Goal: Task Accomplishment & Management: Use online tool/utility

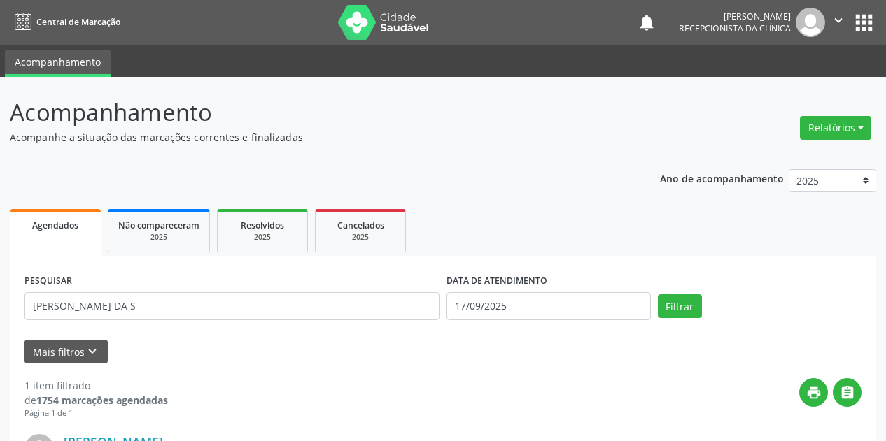
scroll to position [191, 0]
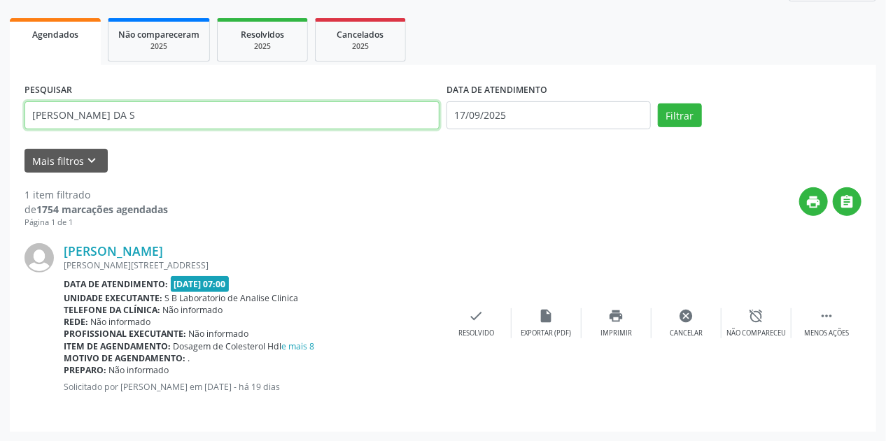
drag, startPoint x: 153, startPoint y: 118, endPoint x: 0, endPoint y: 169, distance: 160.6
click at [0, 169] on div "Acompanhamento Acompanhe a situação das marcações correntes e finalizadas Relat…" at bounding box center [443, 164] width 886 height 556
click at [658, 104] on button "Filtrar" at bounding box center [680, 116] width 44 height 24
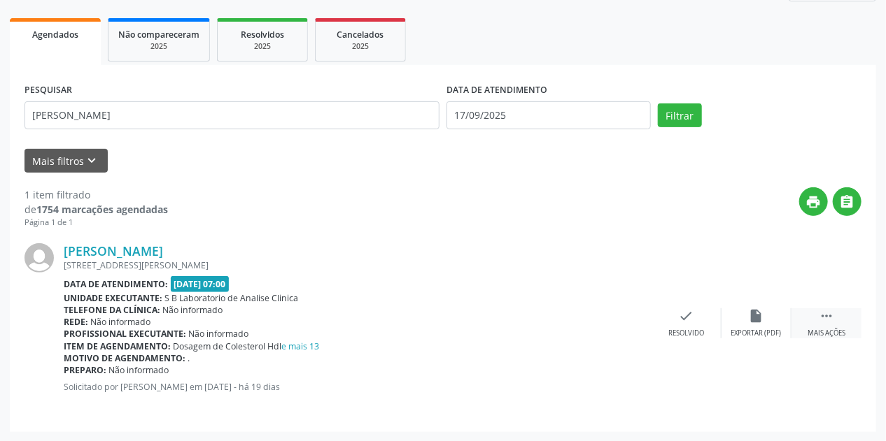
click at [817, 321] on div " Mais ações" at bounding box center [826, 324] width 70 height 30
click at [625, 318] on div "print Imprimir" at bounding box center [616, 324] width 70 height 30
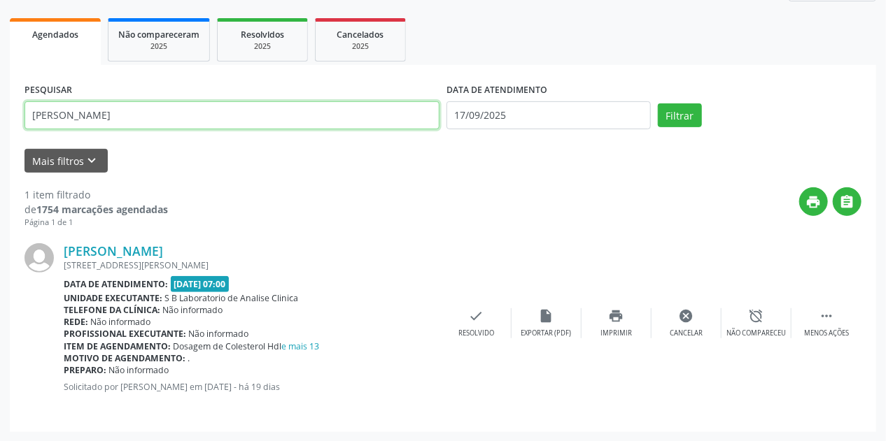
drag, startPoint x: 123, startPoint y: 117, endPoint x: 0, endPoint y: 120, distance: 123.2
click at [0, 120] on div "Acompanhamento Acompanhe a situação das marcações correntes e finalizadas Relat…" at bounding box center [443, 164] width 886 height 556
click at [658, 104] on button "Filtrar" at bounding box center [680, 116] width 44 height 24
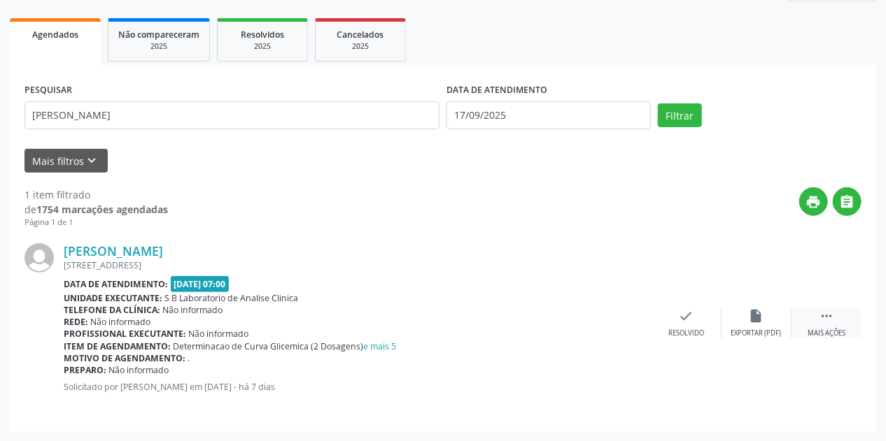
click at [828, 322] on icon "" at bounding box center [826, 316] width 15 height 15
click at [604, 325] on div "print Imprimir" at bounding box center [616, 324] width 70 height 30
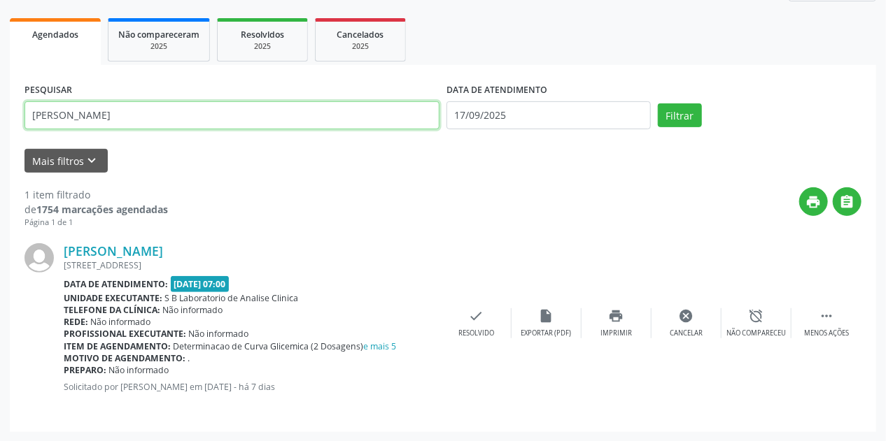
drag, startPoint x: 132, startPoint y: 117, endPoint x: 0, endPoint y: 120, distance: 131.6
click at [0, 120] on div "Acompanhamento Acompanhe a situação das marcações correntes e finalizadas Relat…" at bounding box center [443, 164] width 886 height 556
click at [658, 104] on button "Filtrar" at bounding box center [680, 116] width 44 height 24
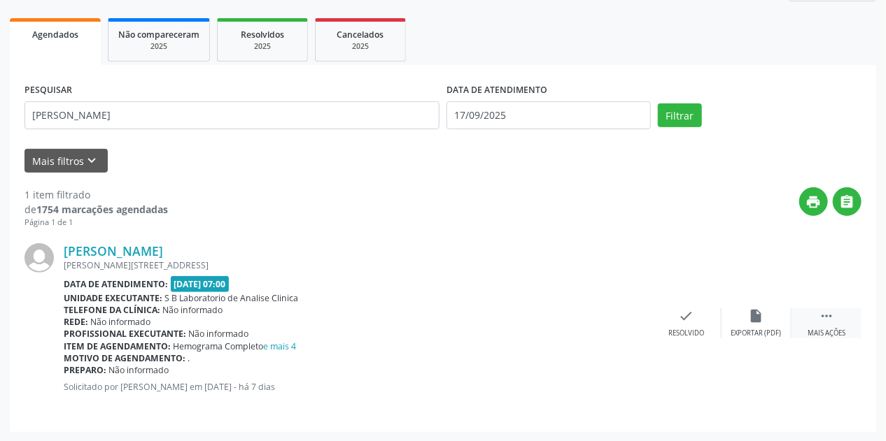
click at [820, 321] on icon "" at bounding box center [826, 316] width 15 height 15
click at [634, 327] on div "print Imprimir" at bounding box center [616, 324] width 70 height 30
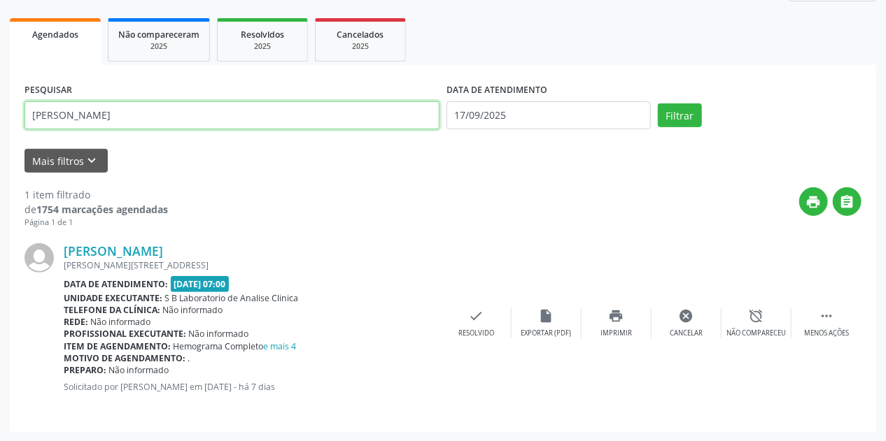
drag, startPoint x: 162, startPoint y: 119, endPoint x: 0, endPoint y: 164, distance: 168.6
click at [0, 164] on div "Acompanhamento Acompanhe a situação das marcações correntes e finalizadas Relat…" at bounding box center [443, 164] width 886 height 556
click at [658, 104] on button "Filtrar" at bounding box center [680, 116] width 44 height 24
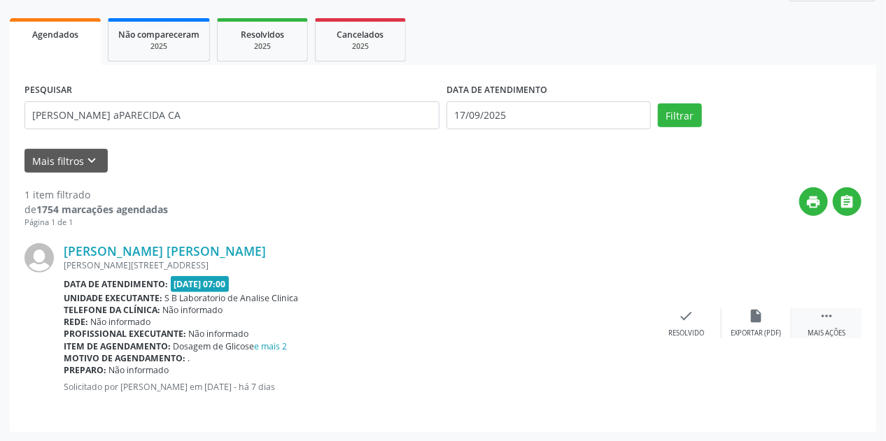
click at [823, 313] on icon "" at bounding box center [826, 316] width 15 height 15
click at [615, 322] on icon "print" at bounding box center [616, 316] width 15 height 15
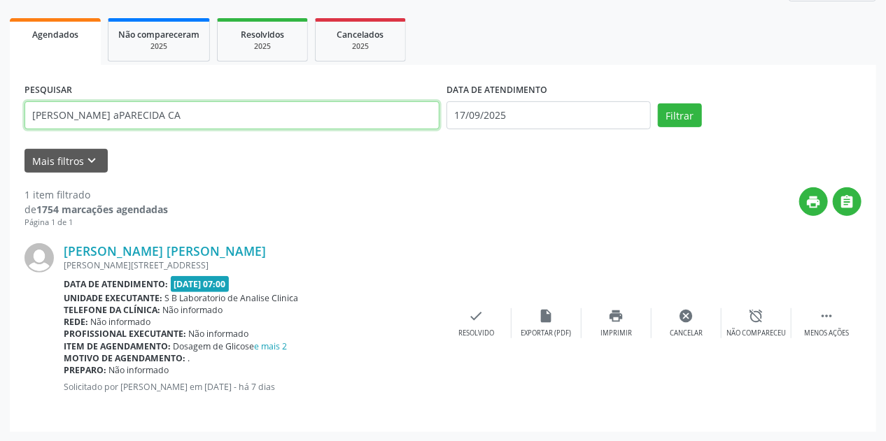
click at [150, 112] on input "[PERSON_NAME] aPARECIDA CA" at bounding box center [231, 115] width 415 height 28
drag, startPoint x: 150, startPoint y: 112, endPoint x: 0, endPoint y: 147, distance: 154.4
click at [0, 147] on div "Acompanhamento Acompanhe a situação das marcações correntes e finalizadas Relat…" at bounding box center [443, 164] width 886 height 556
click at [658, 104] on button "Filtrar" at bounding box center [680, 116] width 44 height 24
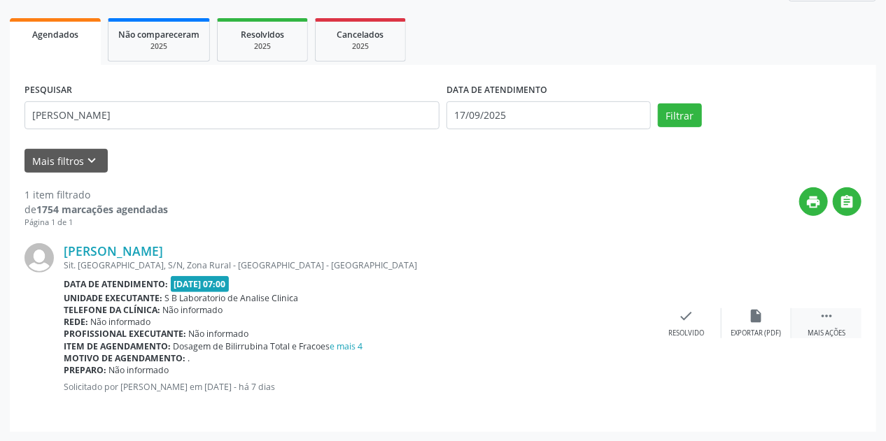
click at [836, 326] on div " Mais ações" at bounding box center [826, 324] width 70 height 30
click at [592, 309] on div "print Imprimir" at bounding box center [616, 324] width 70 height 30
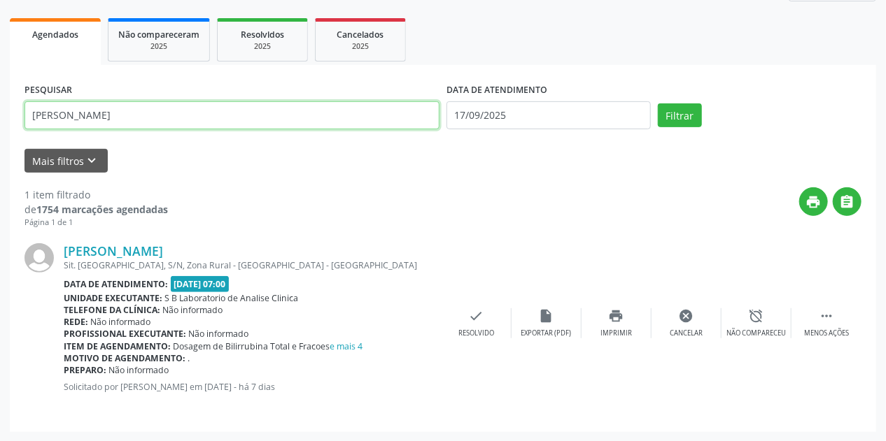
drag, startPoint x: 129, startPoint y: 120, endPoint x: 0, endPoint y: 139, distance: 130.7
click at [0, 139] on div "Acompanhamento Acompanhe a situação das marcações correntes e finalizadas Relat…" at bounding box center [443, 164] width 886 height 556
type input "[PERSON_NAME]"
click at [658, 104] on button "Filtrar" at bounding box center [680, 116] width 44 height 24
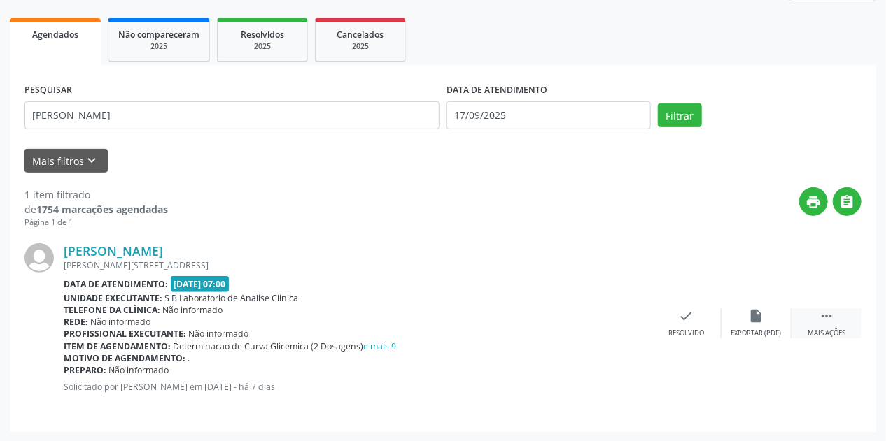
click at [816, 319] on div " Mais ações" at bounding box center [826, 324] width 70 height 30
click at [625, 320] on div "print Imprimir" at bounding box center [616, 324] width 70 height 30
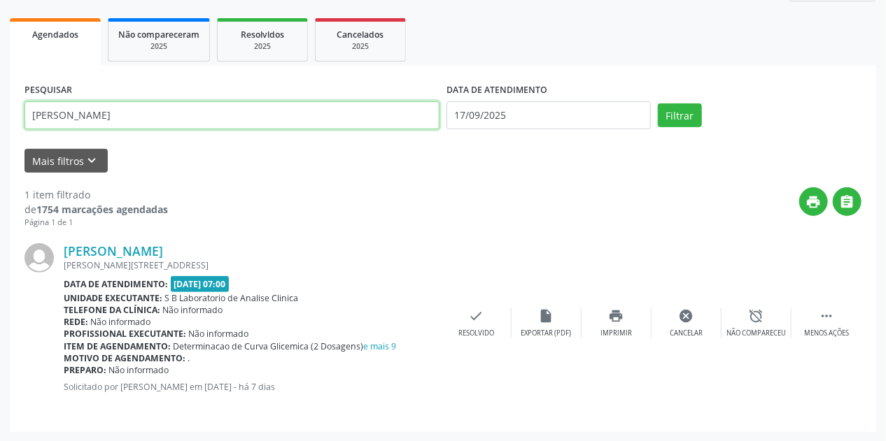
drag, startPoint x: 115, startPoint y: 110, endPoint x: 0, endPoint y: 137, distance: 117.9
click at [0, 137] on div "Acompanhamento Acompanhe a situação das marcações correntes e finalizadas Relat…" at bounding box center [443, 164] width 886 height 556
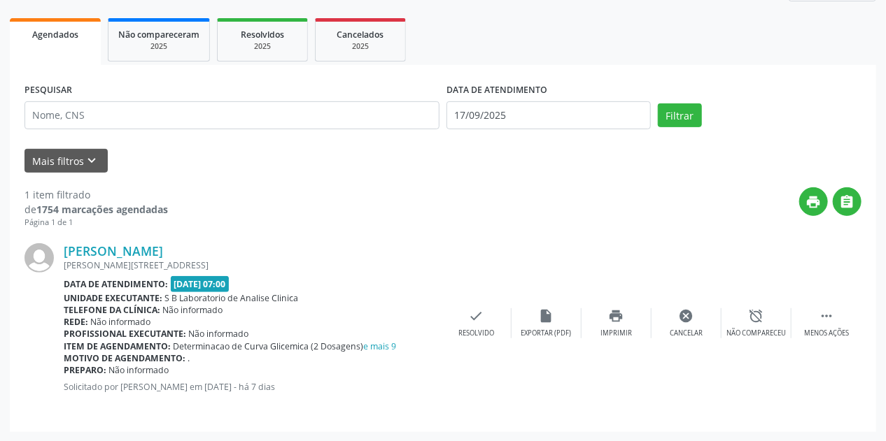
click at [280, 169] on div "Mais filtros keyboard_arrow_down" at bounding box center [443, 161] width 844 height 24
click at [186, 213] on div "print " at bounding box center [514, 208] width 693 height 41
